Goal: Information Seeking & Learning: Learn about a topic

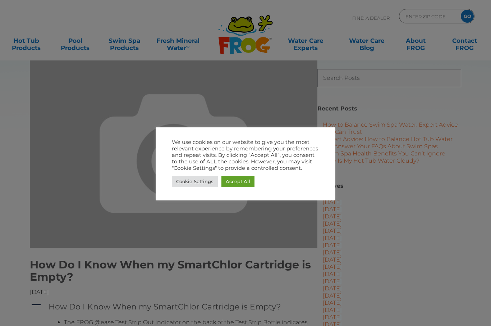
click at [200, 186] on link "Cookie Settings" at bounding box center [195, 181] width 46 height 11
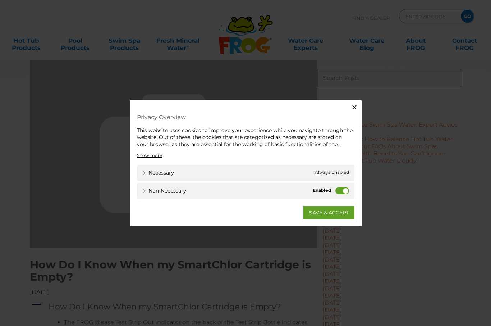
click at [342, 192] on label "Non-necessary" at bounding box center [343, 190] width 14 height 7
click at [0, 0] on input "Non-necessary" at bounding box center [0, 0] width 0 height 0
click at [336, 215] on link "SAVE & ACCEPT" at bounding box center [328, 212] width 51 height 13
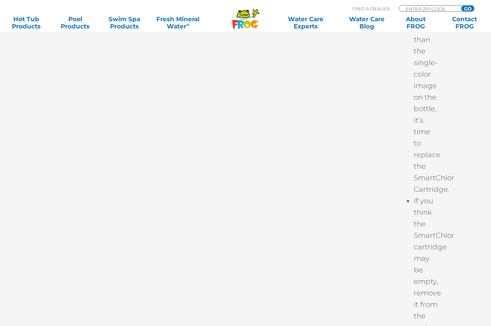
scroll to position [2007, 0]
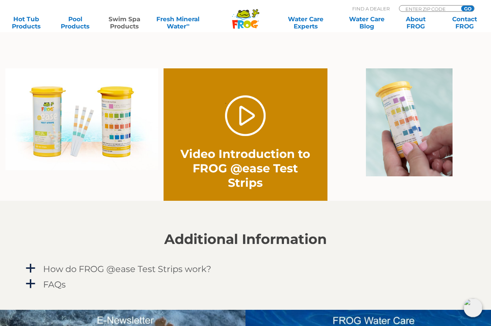
scroll to position [506, 0]
click at [248, 121] on link "." at bounding box center [245, 115] width 41 height 41
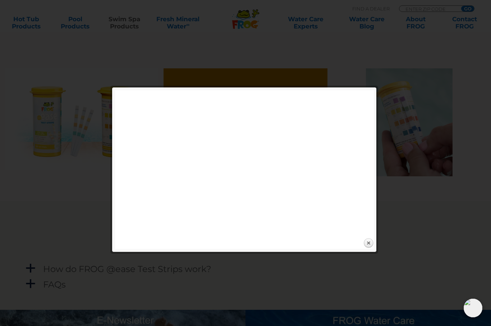
click at [373, 244] on link "Close" at bounding box center [368, 243] width 11 height 11
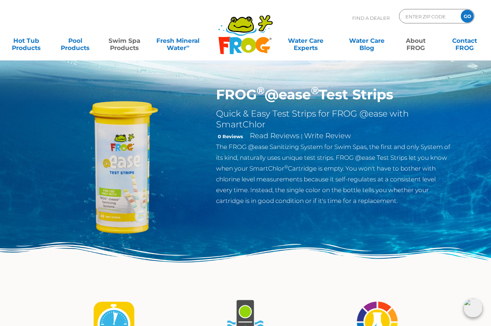
click at [423, 42] on link "About FROG" at bounding box center [416, 40] width 38 height 14
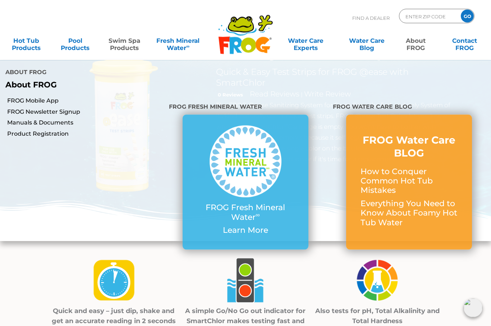
scroll to position [42, 0]
click at [252, 179] on img at bounding box center [246, 161] width 72 height 72
click at [256, 228] on p "Learn More" at bounding box center [245, 229] width 97 height 9
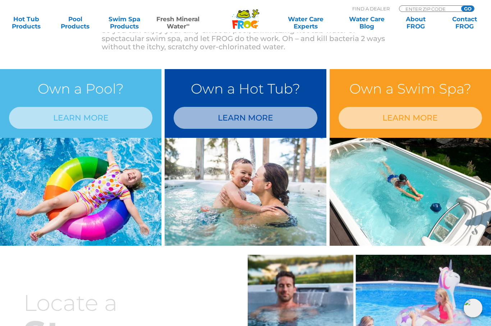
scroll to position [583, 0]
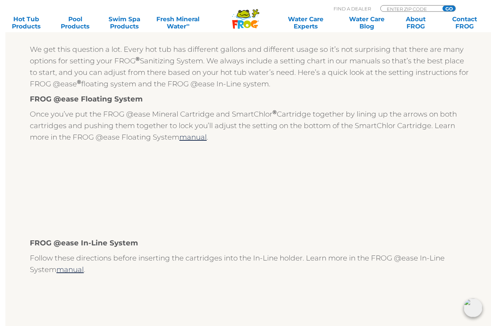
scroll to position [134, 0]
click at [424, 265] on div "We get this question a lot. Every hot tub has different gallons and different u…" at bounding box center [251, 207] width 442 height 345
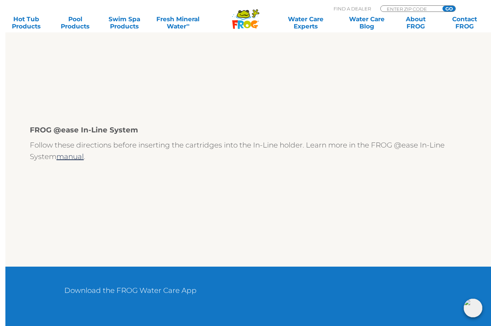
scroll to position [249, 0]
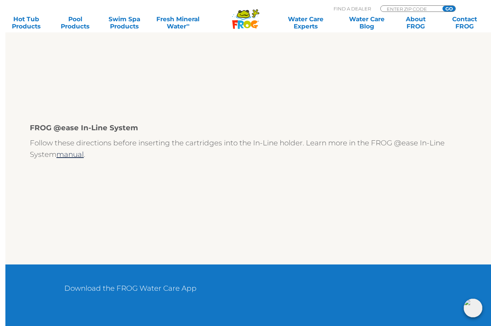
click at [386, 216] on div at bounding box center [251, 209] width 442 height 82
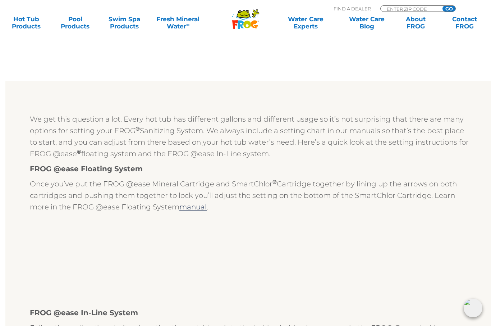
scroll to position [0, 0]
